Goal: Task Accomplishment & Management: Complete application form

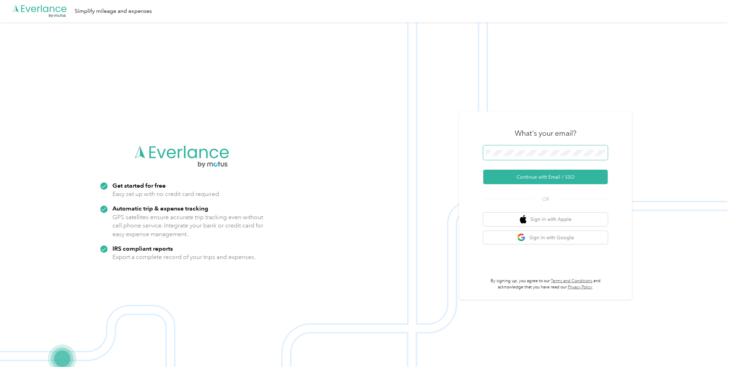
click at [543, 147] on span at bounding box center [545, 152] width 124 height 15
click at [546, 173] on button "Continue with Email / SSO" at bounding box center [545, 176] width 124 height 15
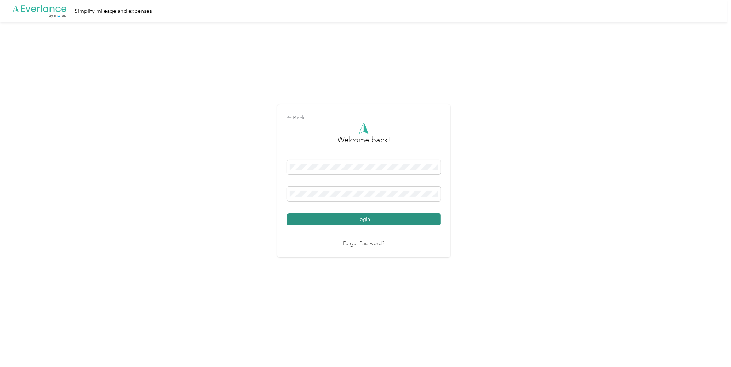
click at [399, 220] on button "Login" at bounding box center [364, 219] width 154 height 12
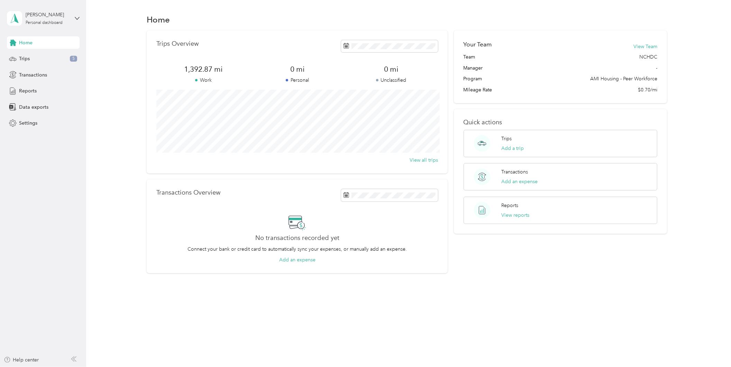
click at [36, 84] on div "Home Trips 5 Transactions Reports Data exports Settings" at bounding box center [43, 82] width 73 height 93
click at [38, 88] on div "Reports" at bounding box center [43, 91] width 73 height 12
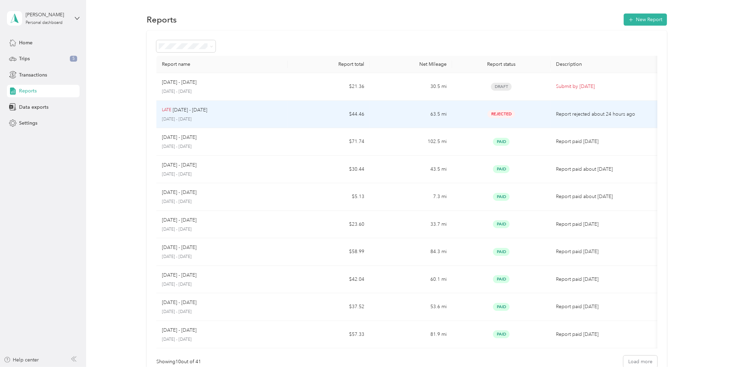
click at [479, 112] on div "Rejected" at bounding box center [501, 114] width 87 height 8
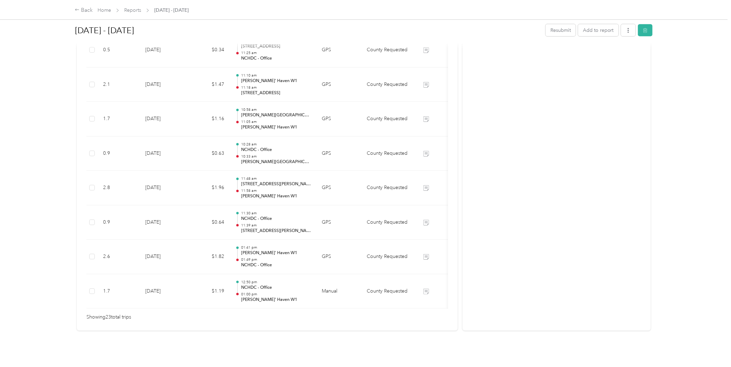
scroll to position [740, 0]
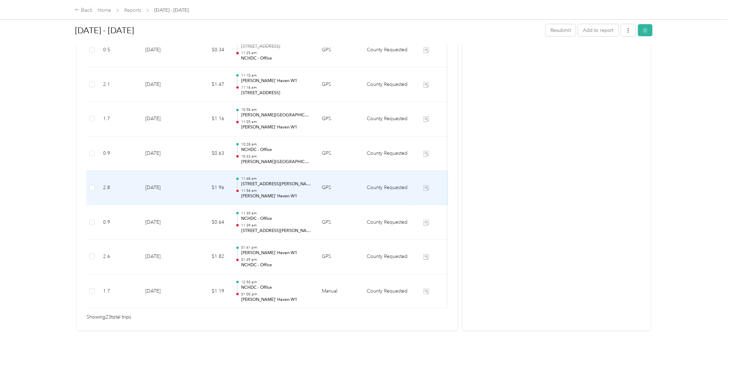
click at [286, 193] on p "[PERSON_NAME]' Haven W1" at bounding box center [276, 196] width 70 height 6
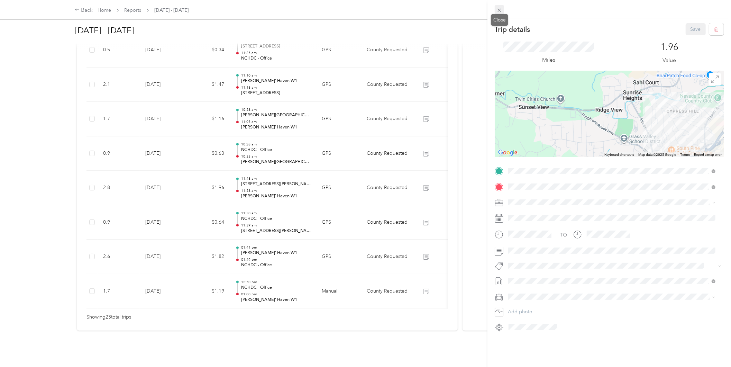
click at [500, 7] on icon at bounding box center [499, 10] width 6 height 6
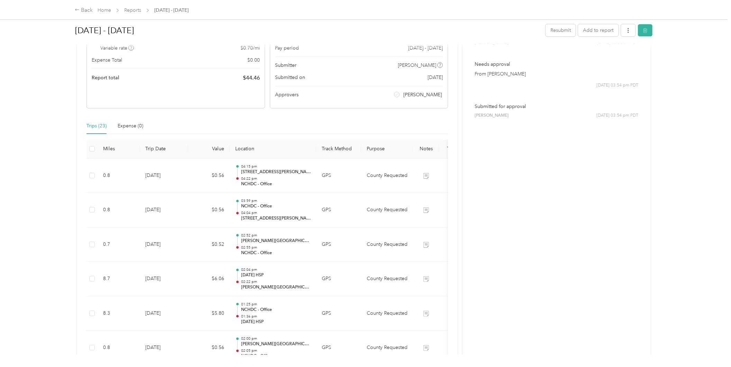
scroll to position [0, 0]
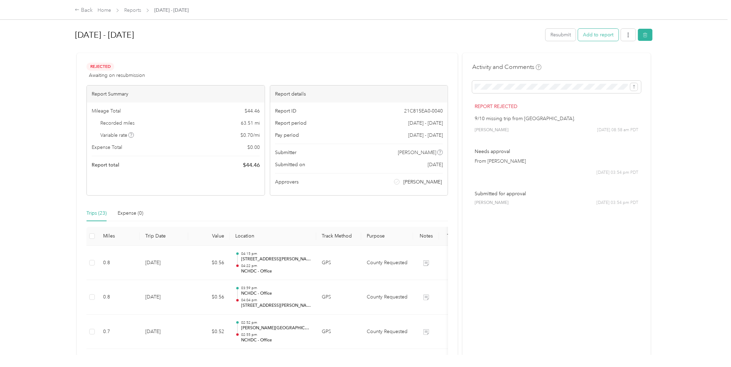
click at [607, 40] on button "Add to report" at bounding box center [598, 35] width 40 height 12
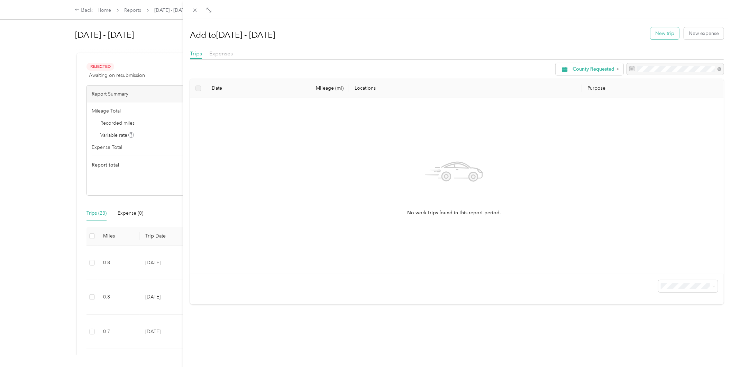
click at [668, 37] on button "New trip" at bounding box center [664, 33] width 29 height 12
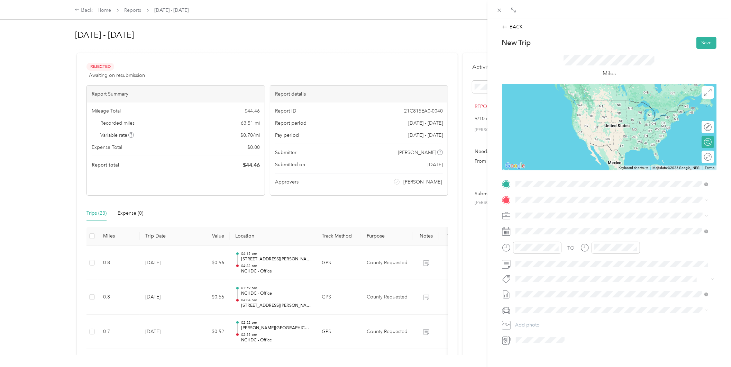
click at [580, 219] on span "[STREET_ADDRESS][US_STATE]" at bounding box center [562, 222] width 69 height 6
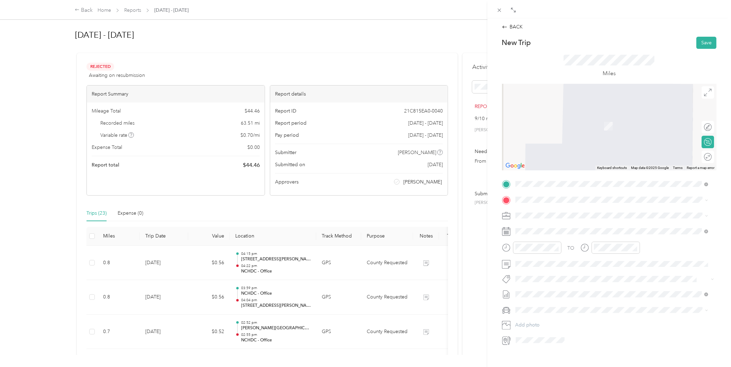
click at [497, 229] on form "New Trip Save This trip cannot be edited because it is either under review, app…" at bounding box center [609, 191] width 229 height 309
click at [557, 306] on div "10" at bounding box center [556, 305] width 9 height 9
click at [505, 249] on div at bounding box center [531, 247] width 59 height 12
click at [544, 261] on div "00" at bounding box center [542, 263] width 17 height 10
click at [520, 262] on div "12" at bounding box center [522, 263] width 17 height 10
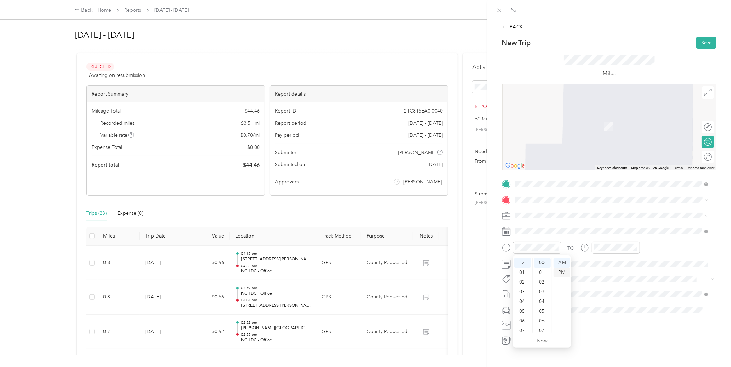
click at [566, 274] on div "PM" at bounding box center [561, 272] width 17 height 10
click at [602, 264] on div "12" at bounding box center [600, 263] width 17 height 10
click at [620, 280] on div "10" at bounding box center [620, 283] width 17 height 10
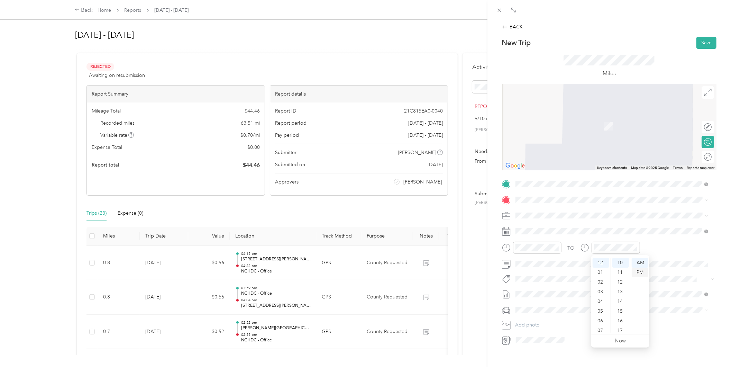
click at [645, 271] on div "PM" at bounding box center [639, 272] width 17 height 10
click at [593, 221] on div "TO Add photo" at bounding box center [609, 261] width 214 height 167
click at [502, 209] on div "TO Add photo" at bounding box center [609, 261] width 214 height 167
click at [526, 226] on div "[STREET_ADDRESS][US_STATE]" at bounding box center [612, 224] width 188 height 9
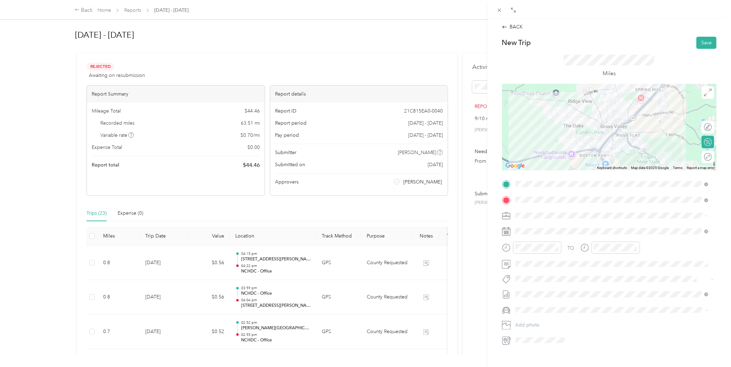
click at [539, 193] on div "TO Add photo" at bounding box center [609, 261] width 214 height 167
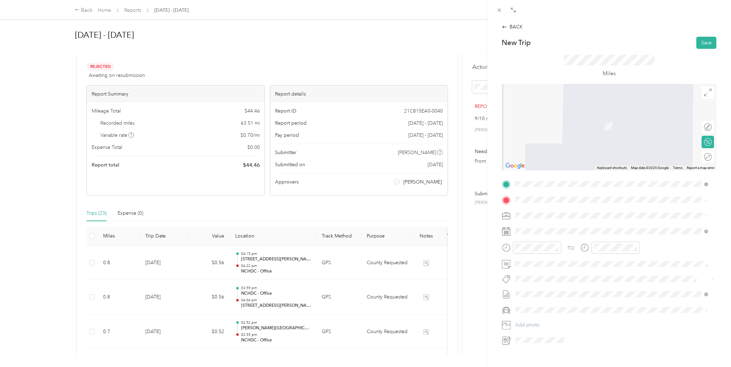
click at [595, 234] on span "[STREET_ADDRESS][US_STATE]" at bounding box center [562, 237] width 69 height 6
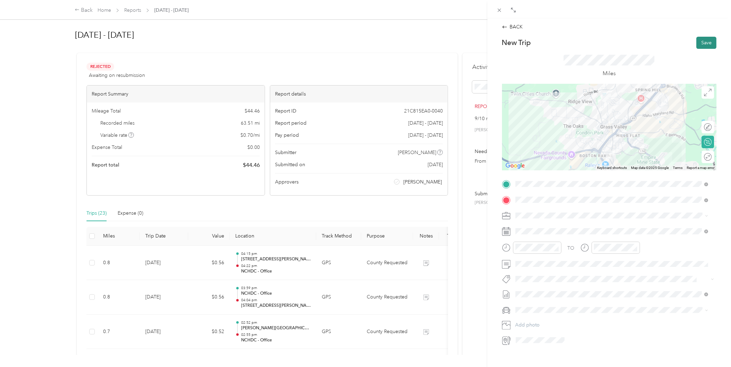
click at [697, 40] on button "Save" at bounding box center [706, 43] width 20 height 12
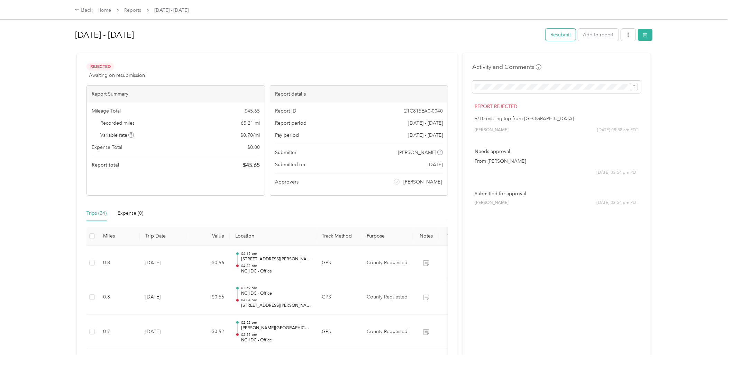
click at [561, 37] on button "Resubmit" at bounding box center [560, 35] width 30 height 12
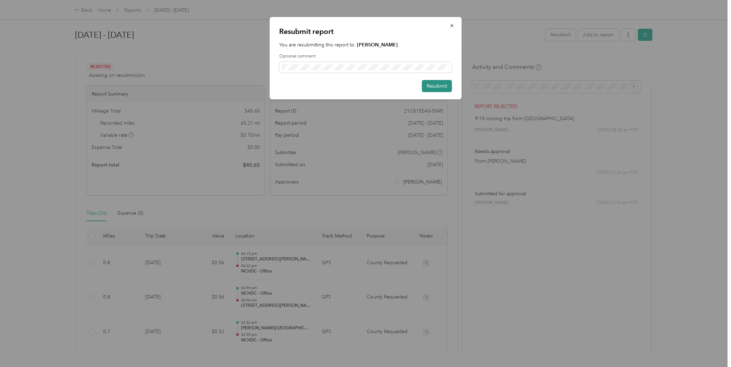
click at [428, 87] on button "Resubmit" at bounding box center [437, 86] width 30 height 12
